Goal: Task Accomplishment & Management: Complete application form

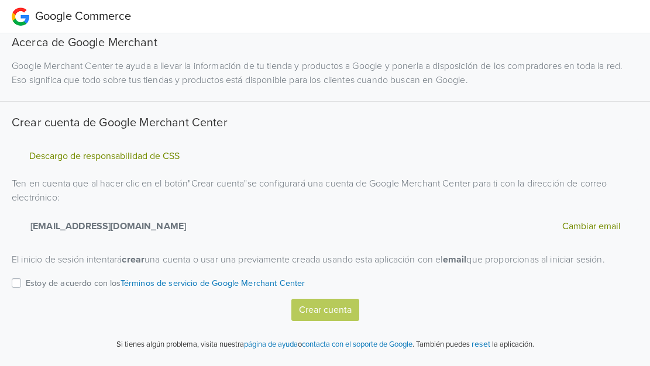
click at [26, 284] on label "Estoy de acuerdo con los Términos de servicio de Google Merchant Center" at bounding box center [166, 287] width 280 height 23
click at [0, 0] on input "Estoy de acuerdo con los Términos de servicio de Google Merchant Center" at bounding box center [0, 0] width 0 height 0
click at [322, 311] on button "Crear cuenta" at bounding box center [325, 310] width 68 height 22
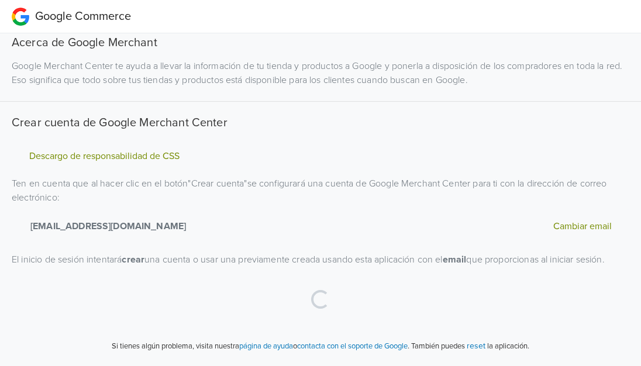
select select "es"
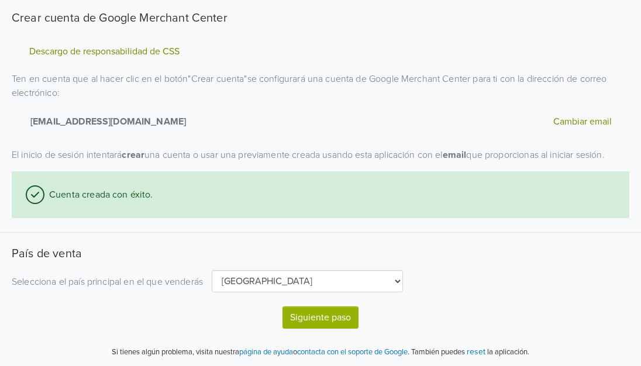
scroll to position [107, 0]
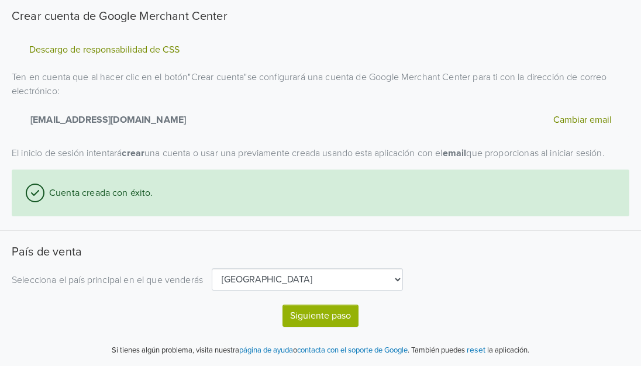
click at [312, 316] on button "Siguiente paso" at bounding box center [321, 316] width 76 height 22
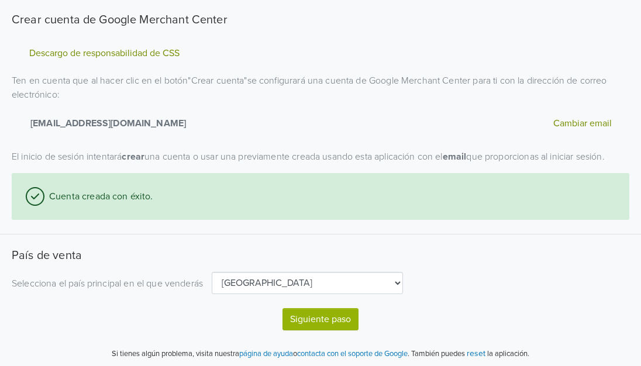
select select "es"
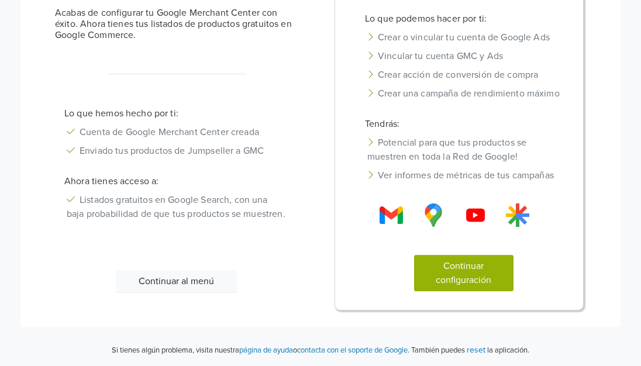
scroll to position [109, 0]
click at [456, 271] on button "Continuar configuración" at bounding box center [463, 273] width 99 height 36
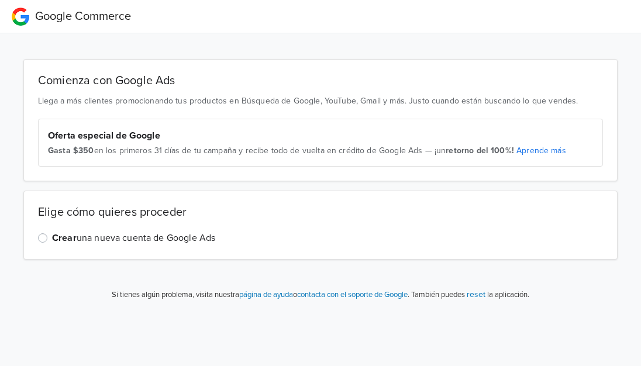
scroll to position [0, 0]
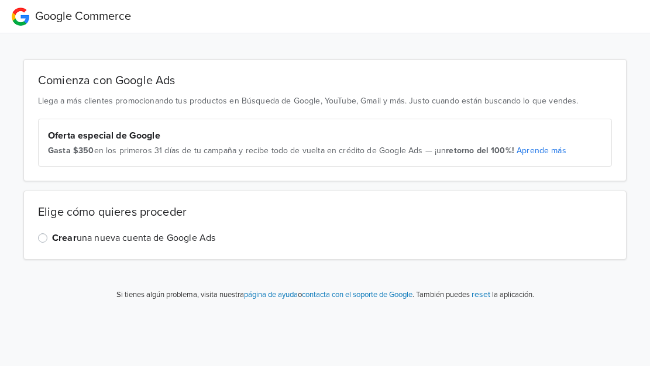
click at [52, 239] on label "Crear una nueva cuenta de Google Ads" at bounding box center [133, 238] width 163 height 14
click at [0, 0] on input "Crear una nueva cuenta de Google Ads" at bounding box center [0, 0] width 0 height 0
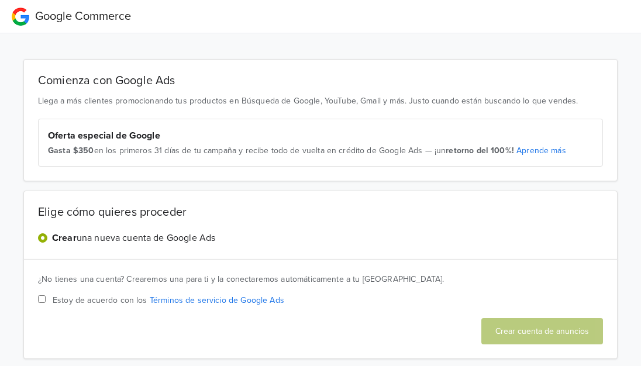
click at [42, 299] on input "Estoy de acuerdo con los Términos de servicio de Google Ads" at bounding box center [42, 300] width 8 height 8
checkbox input "true"
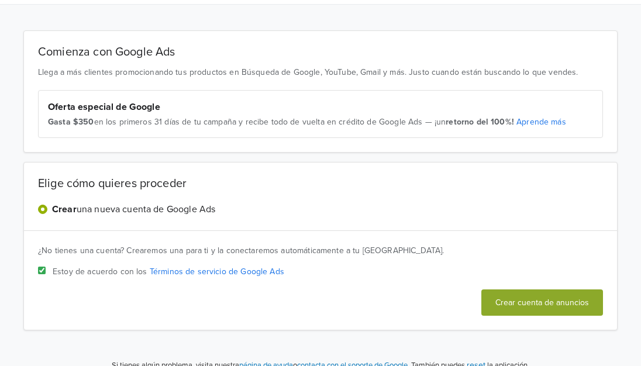
scroll to position [44, 0]
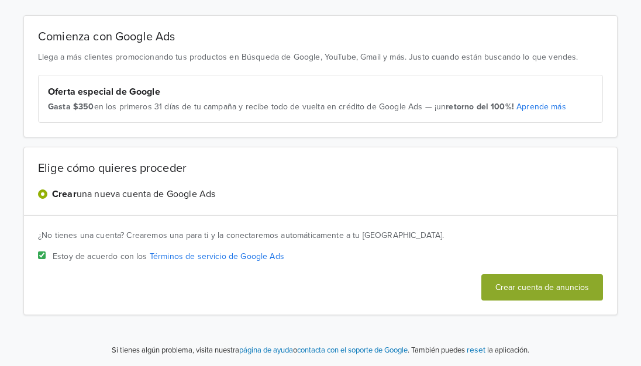
click at [516, 286] on button "Crear cuenta de anuncios" at bounding box center [543, 287] width 122 height 26
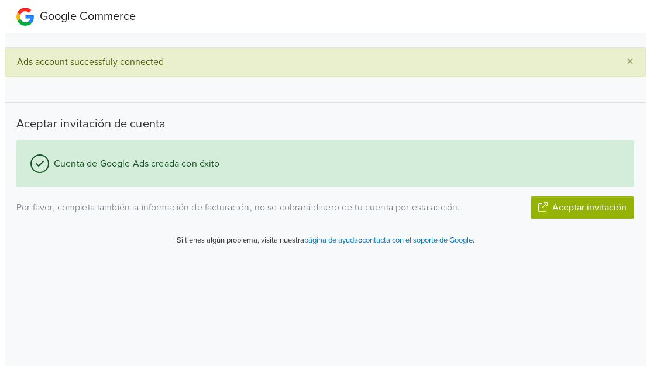
scroll to position [0, 0]
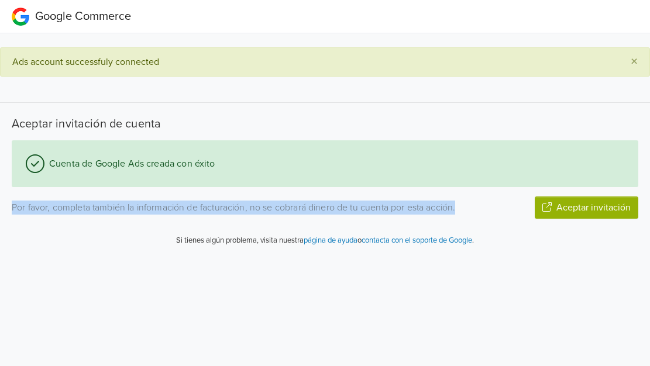
drag, startPoint x: 11, startPoint y: 208, endPoint x: 464, endPoint y: 211, distance: 453.5
click at [464, 211] on div "Por favor, completa también la información de facturación, no se cobrará dinero…" at bounding box center [244, 208] width 483 height 14
copy p "Por favor, completa también la información de facturación, no se cobrará dinero…"
click at [565, 210] on button "Aceptar invitación" at bounding box center [587, 208] width 104 height 22
